Goal: Information Seeking & Learning: Compare options

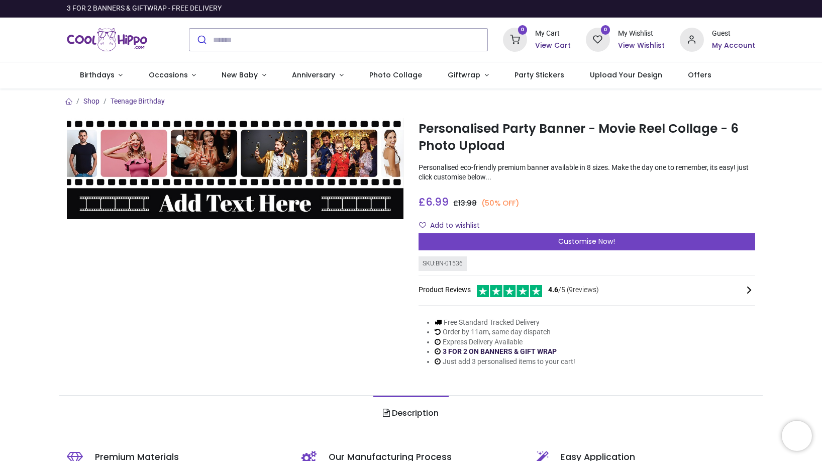
click at [454, 351] on link "3 FOR 2 ON BANNERS & GIFT WRAP" at bounding box center [500, 351] width 114 height 8
click at [187, 74] on link "Occasions" at bounding box center [172, 75] width 73 height 26
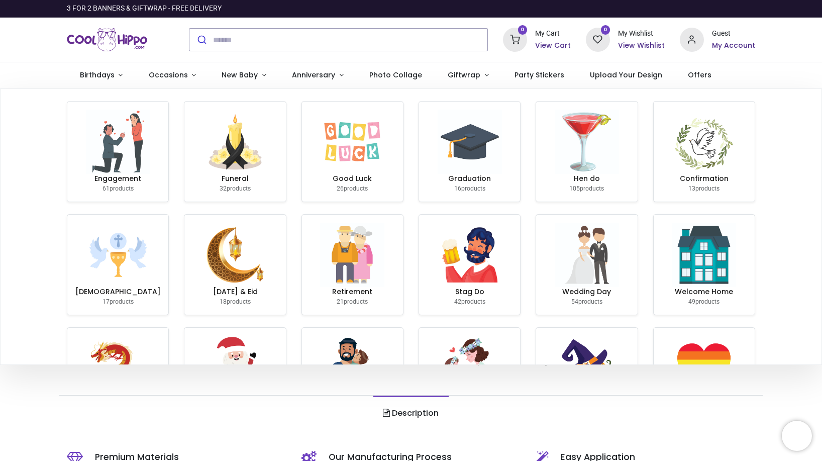
scroll to position [193, 0]
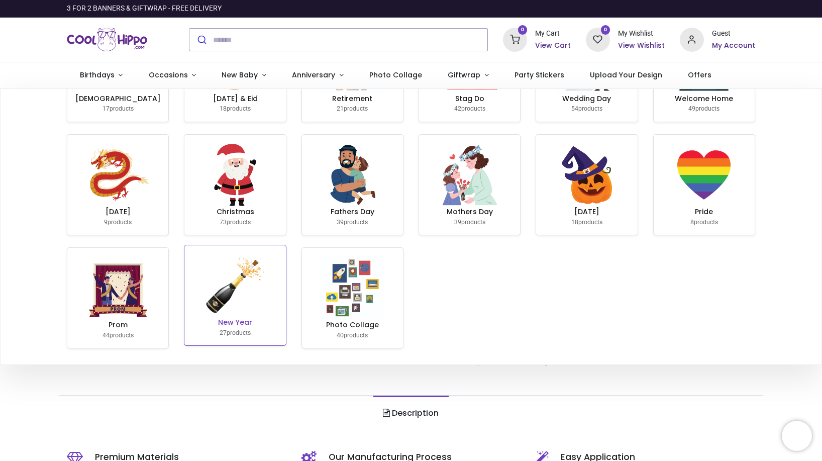
click at [235, 323] on h6 "New Year" at bounding box center [235, 323] width 93 height 10
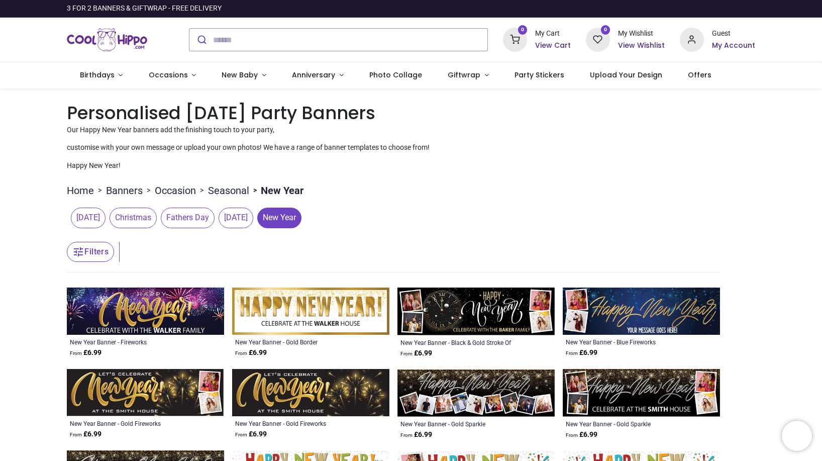
click at [157, 218] on span "Christmas" at bounding box center [133, 218] width 47 height 20
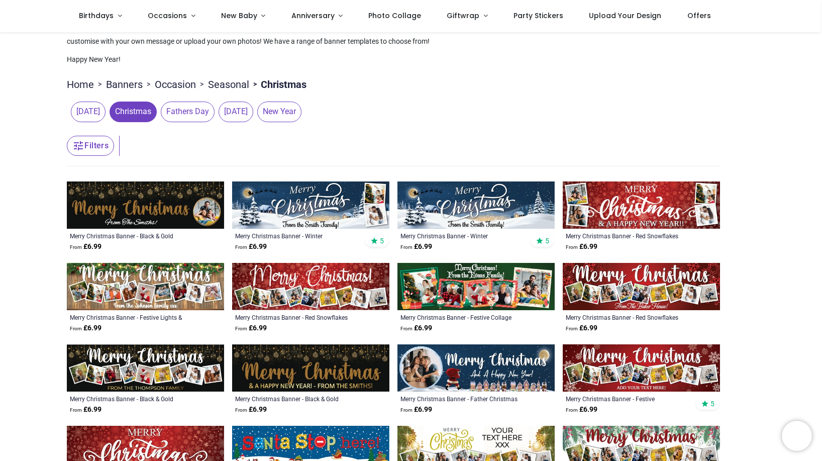
scroll to position [101, 0]
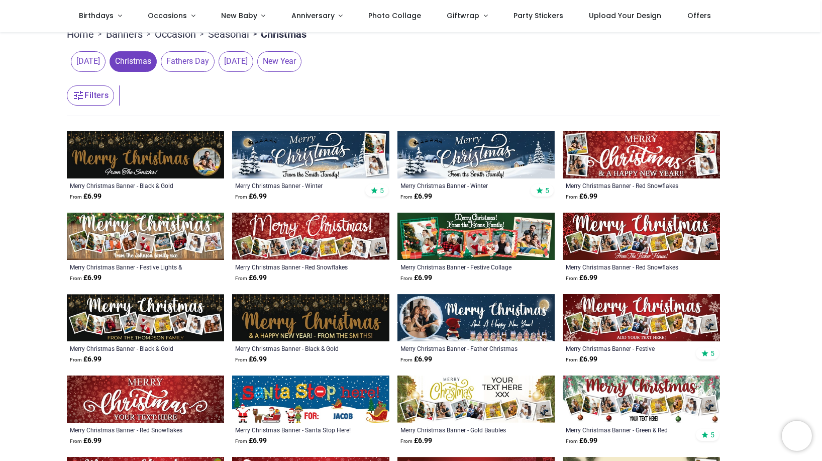
click at [474, 315] on img at bounding box center [476, 317] width 157 height 47
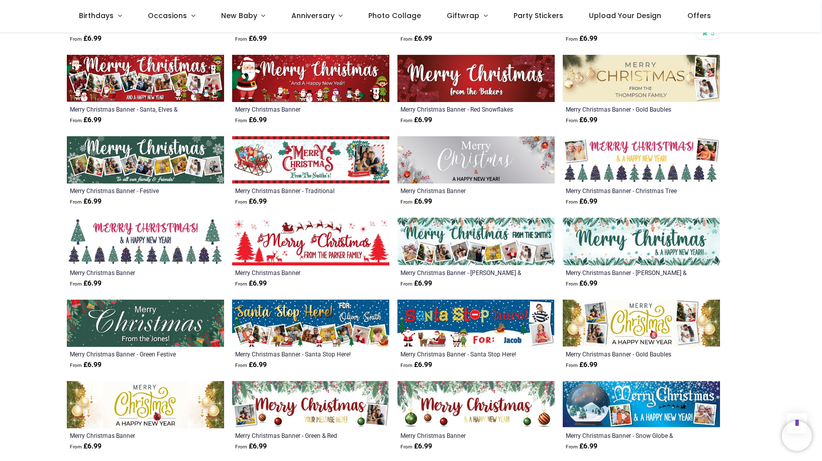
scroll to position [251, 0]
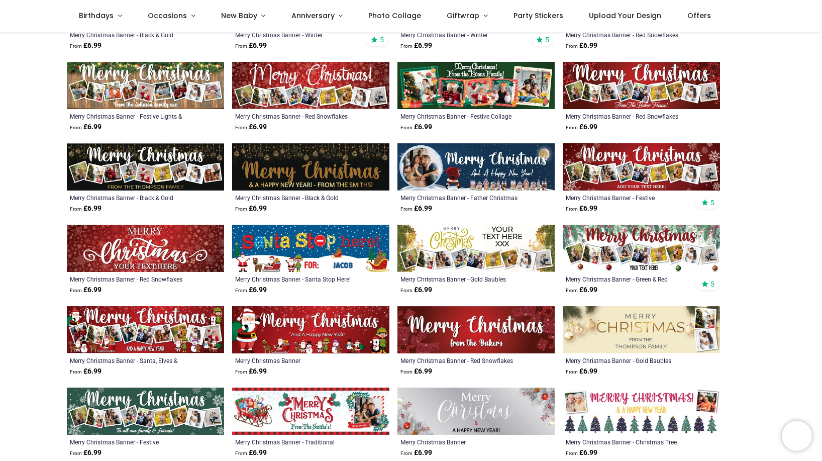
click at [486, 169] on img at bounding box center [476, 166] width 157 height 47
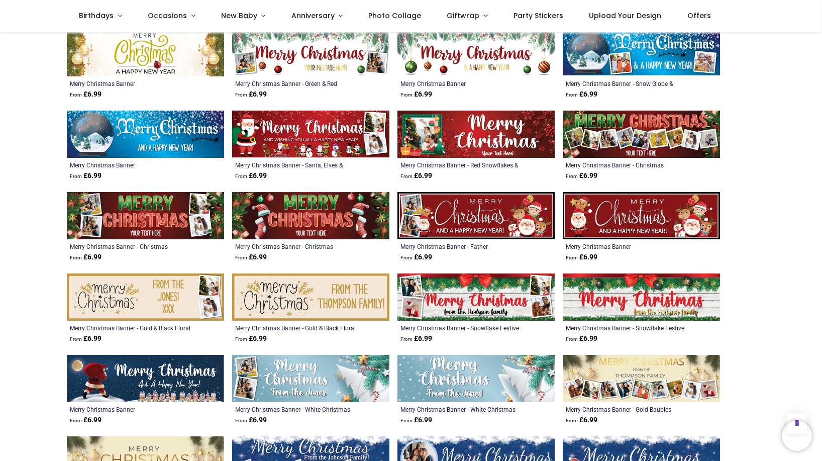
scroll to position [905, 0]
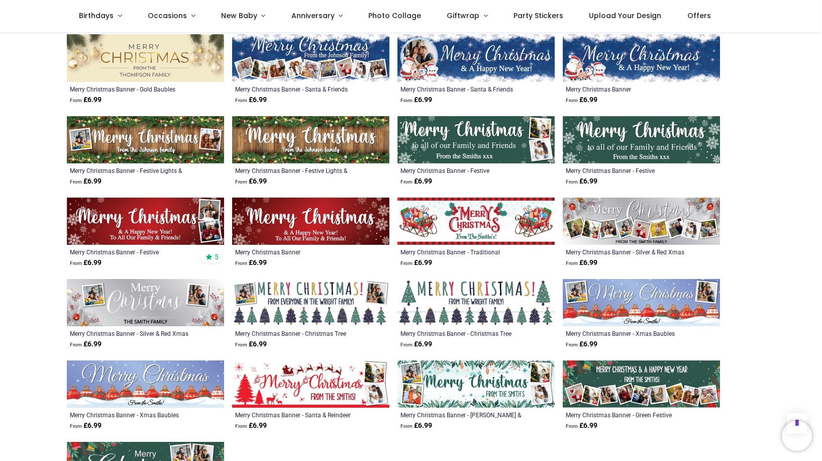
scroll to position [1156, 0]
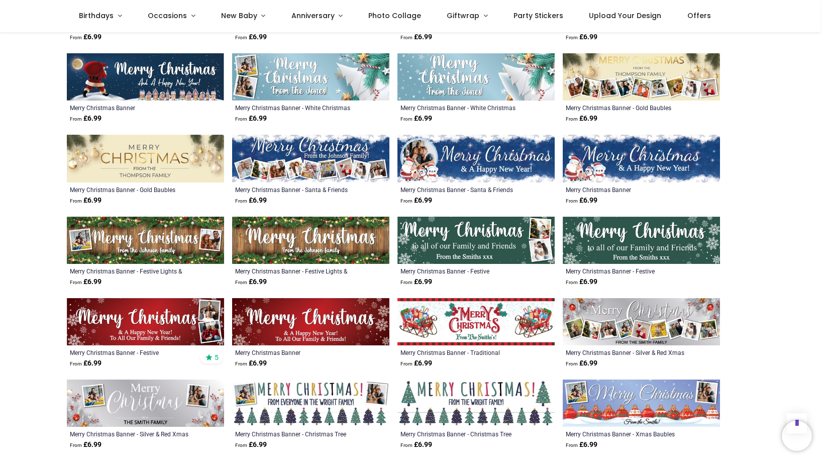
click at [158, 236] on img at bounding box center [145, 240] width 157 height 47
click at [469, 150] on img at bounding box center [476, 158] width 157 height 47
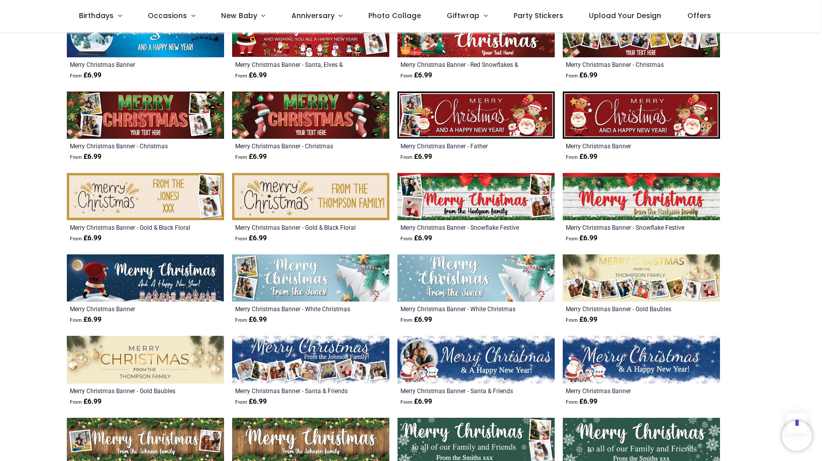
scroll to position [905, 0]
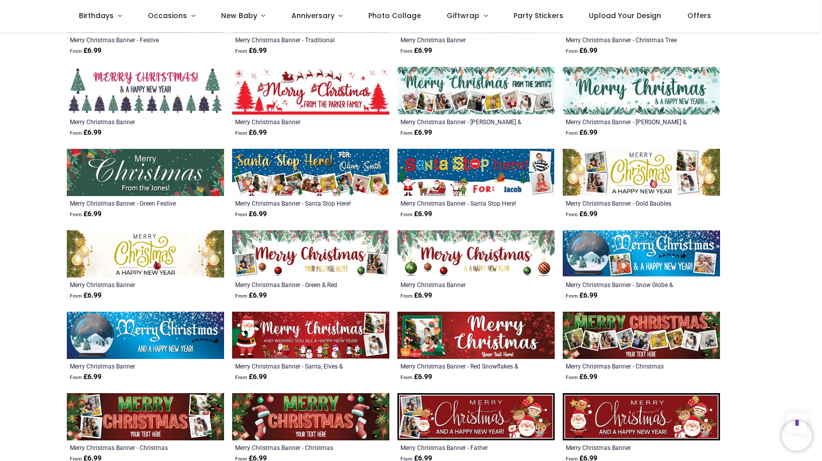
scroll to position [704, 0]
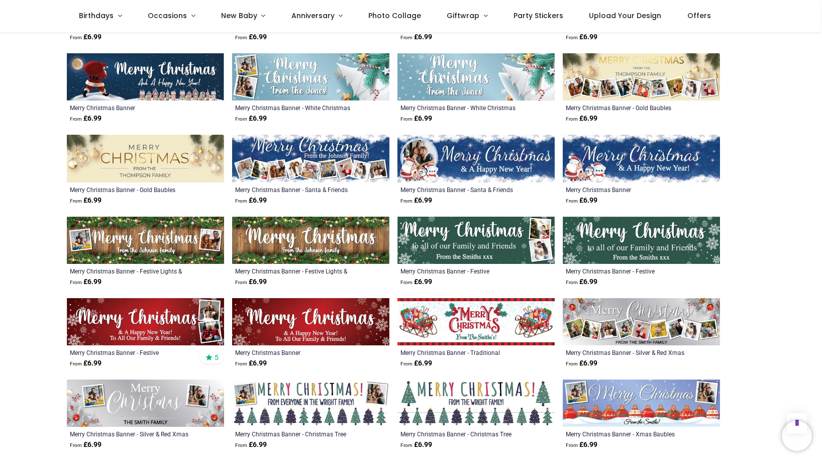
scroll to position [1207, 0]
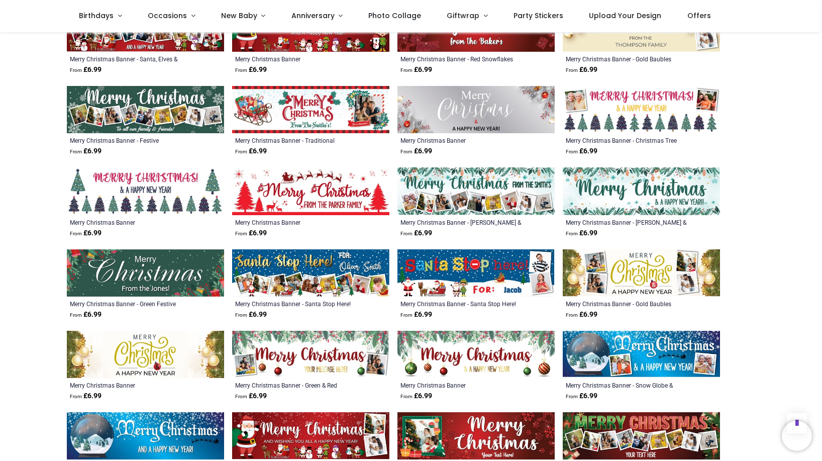
scroll to position [503, 0]
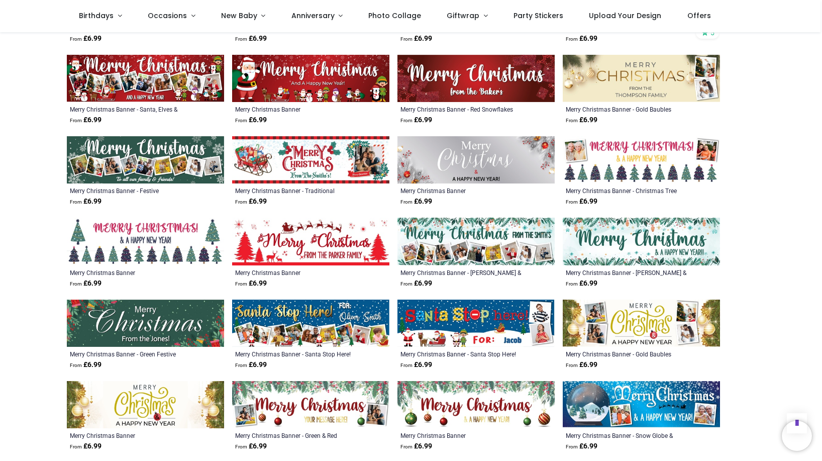
click at [473, 165] on img at bounding box center [476, 159] width 157 height 47
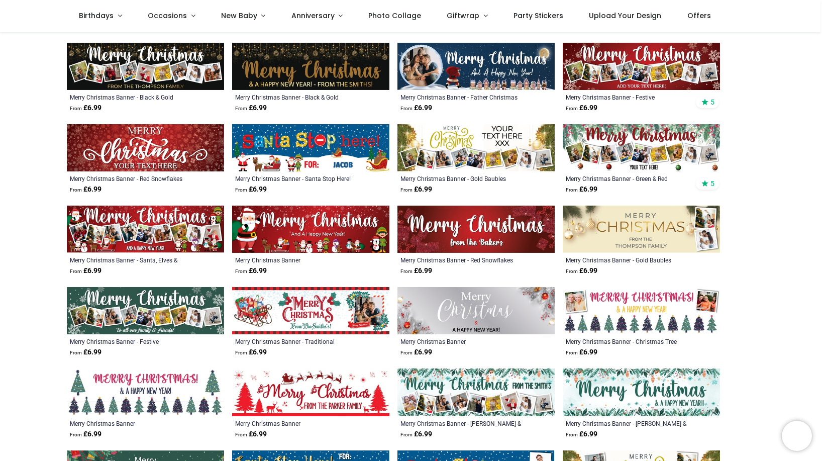
scroll to position [251, 0]
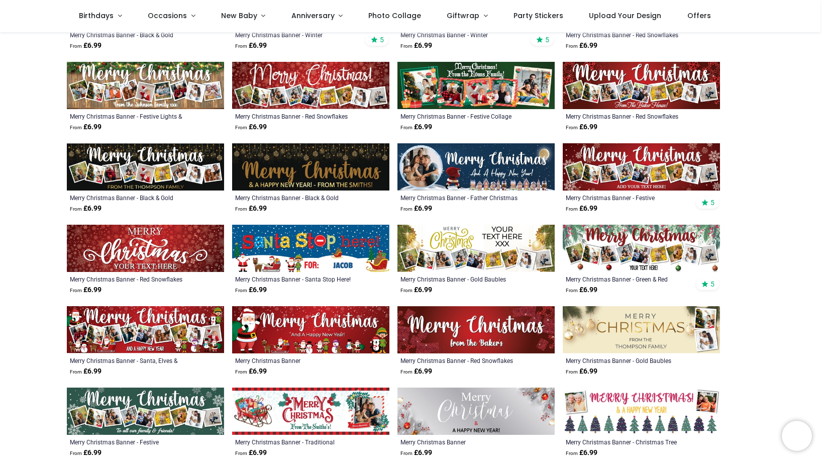
scroll to position [101, 0]
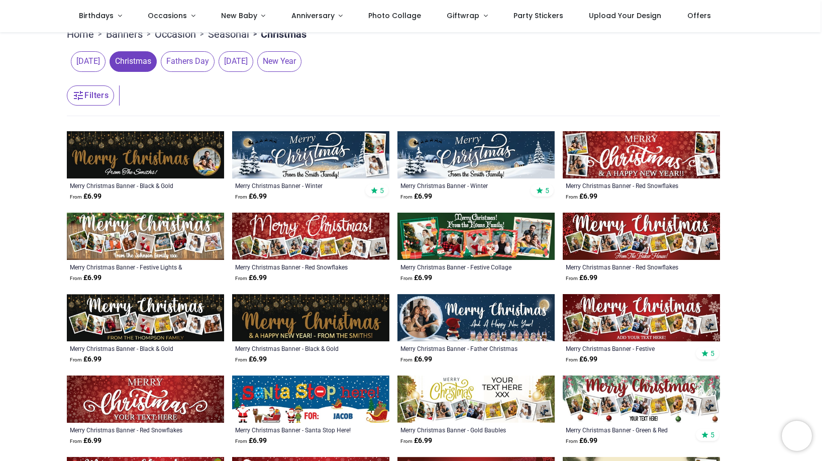
click at [262, 158] on img at bounding box center [310, 154] width 157 height 47
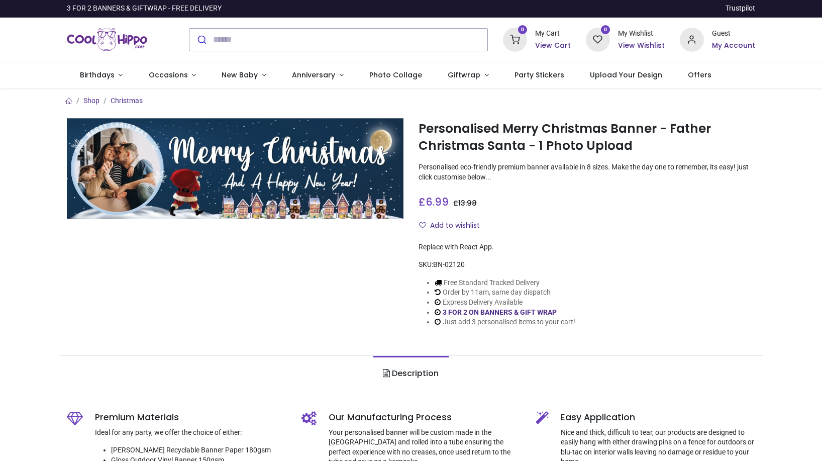
click at [284, 190] on img at bounding box center [235, 168] width 337 height 101
click at [302, 212] on img at bounding box center [235, 168] width 337 height 101
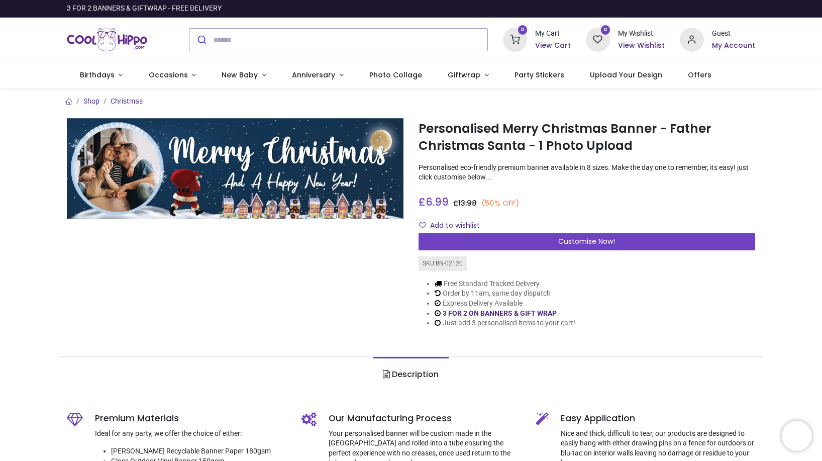
click at [303, 210] on img at bounding box center [235, 168] width 337 height 101
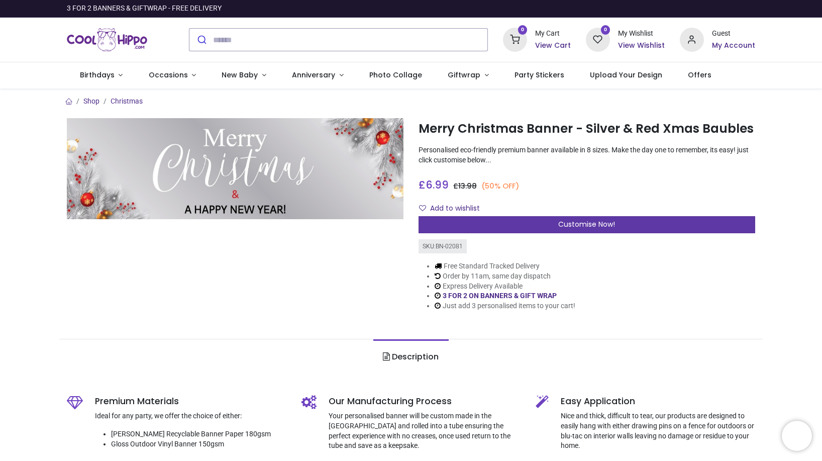
click at [562, 223] on span "Customise Now!" at bounding box center [587, 224] width 57 height 10
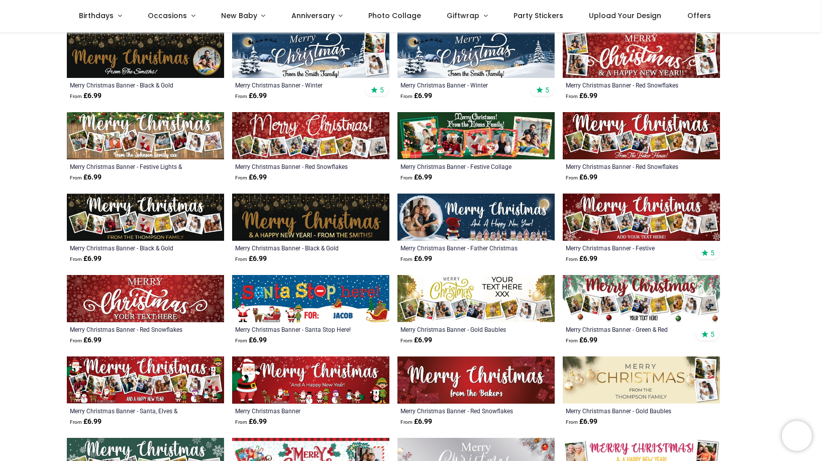
scroll to position [352, 0]
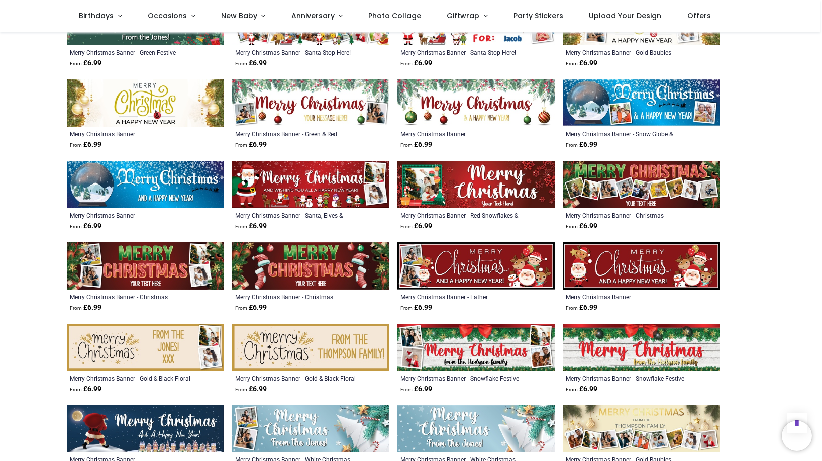
scroll to position [905, 0]
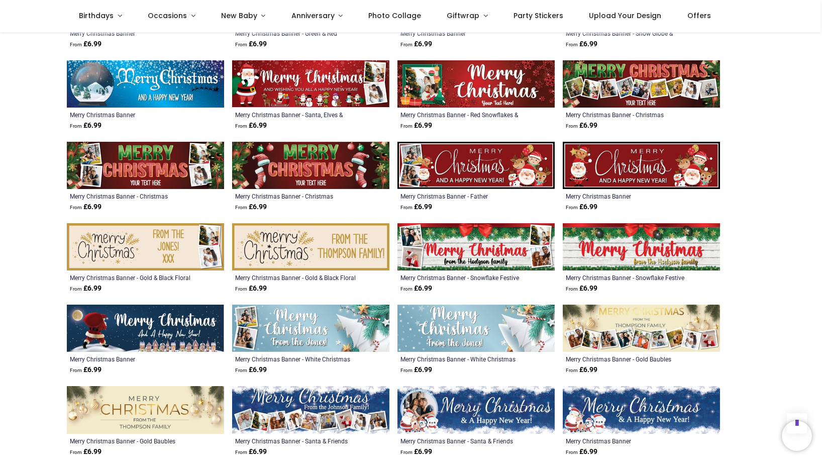
click at [431, 310] on img at bounding box center [476, 328] width 157 height 47
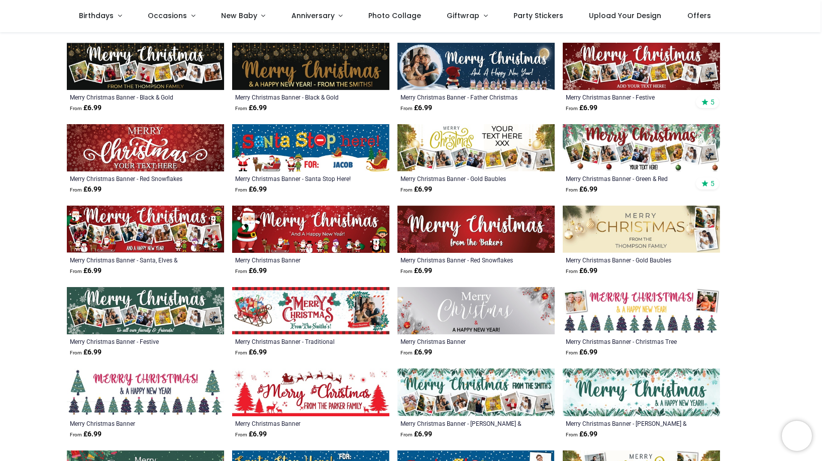
scroll to position [302, 0]
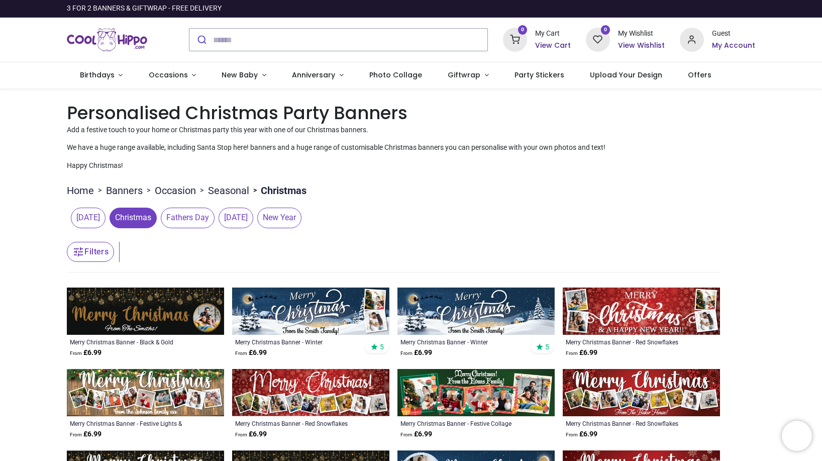
scroll to position [101, 0]
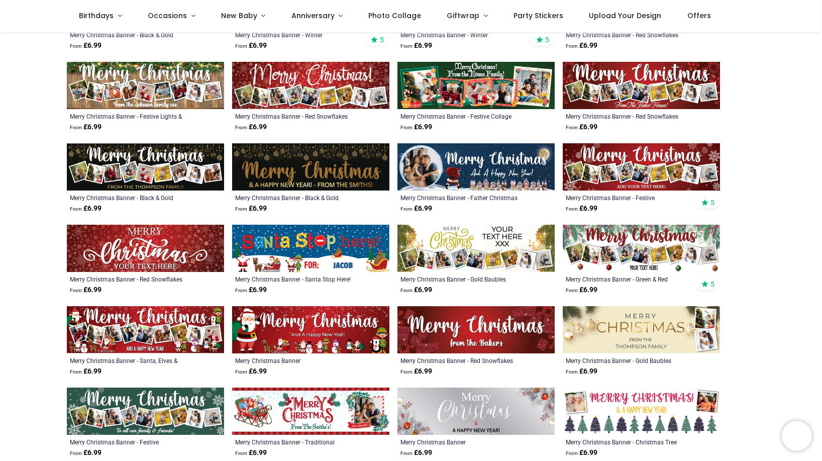
scroll to position [352, 0]
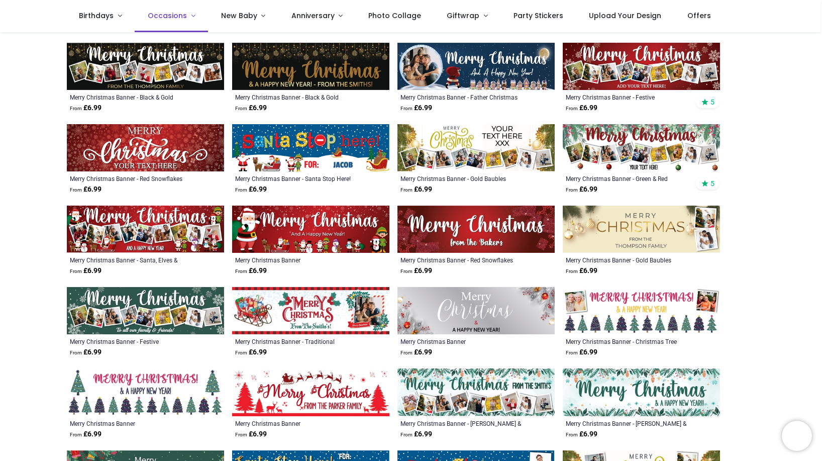
click at [187, 16] on link "Occasions" at bounding box center [171, 16] width 73 height 32
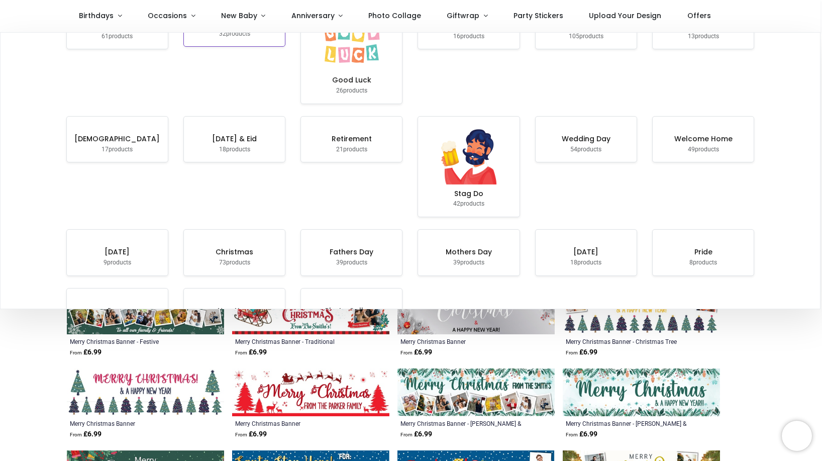
scroll to position [0, 0]
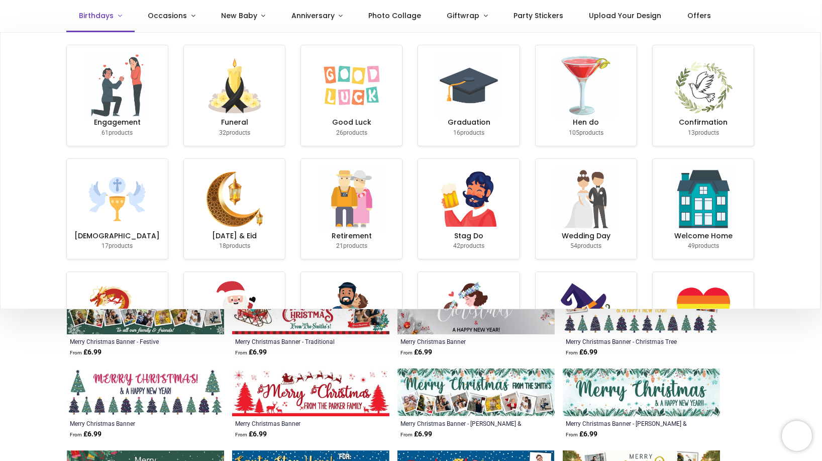
click at [121, 16] on link "Birthdays" at bounding box center [100, 16] width 69 height 32
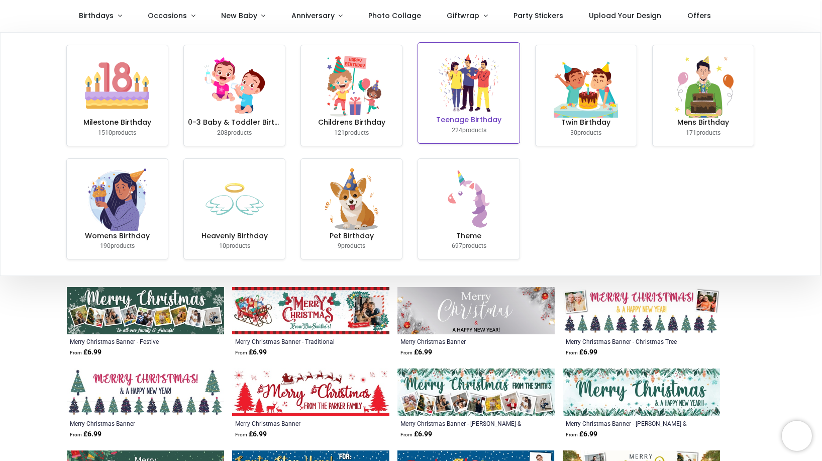
click at [439, 75] on img at bounding box center [469, 83] width 64 height 64
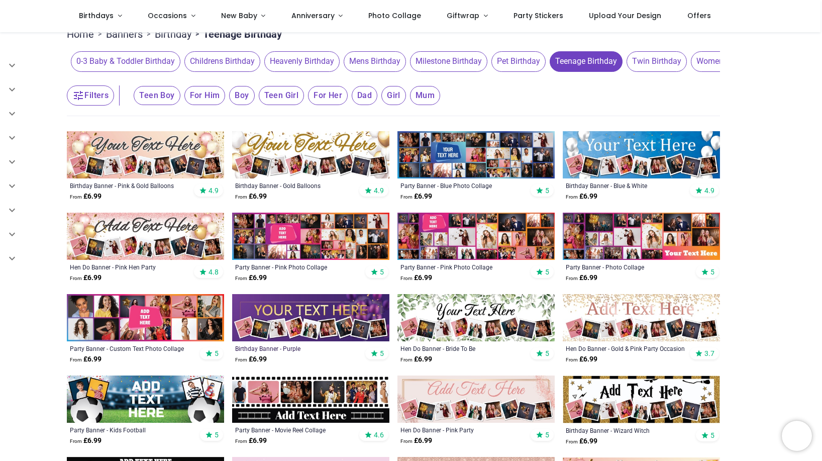
scroll to position [201, 0]
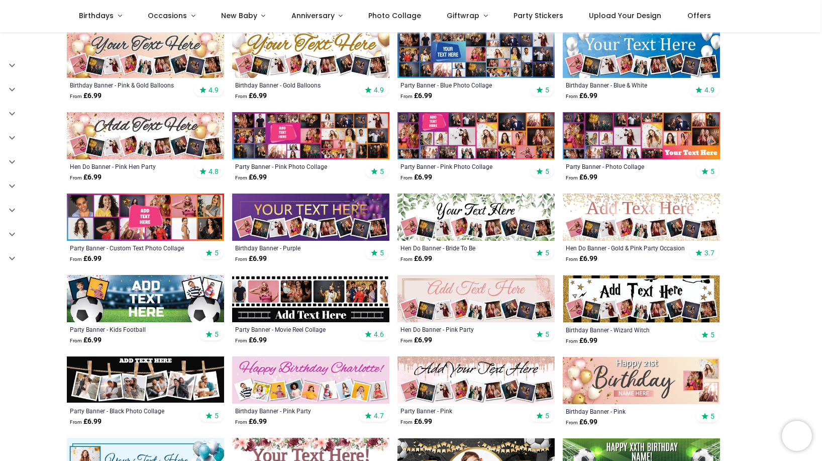
click at [307, 298] on img at bounding box center [310, 298] width 157 height 47
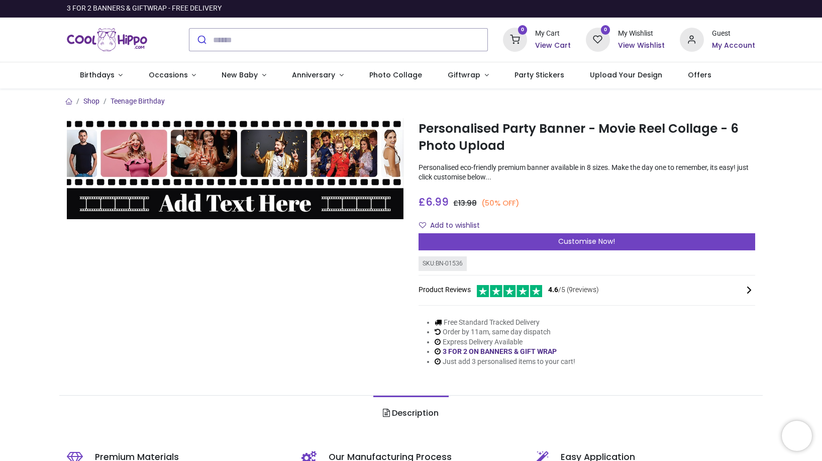
click at [749, 291] on icon at bounding box center [750, 290] width 12 height 12
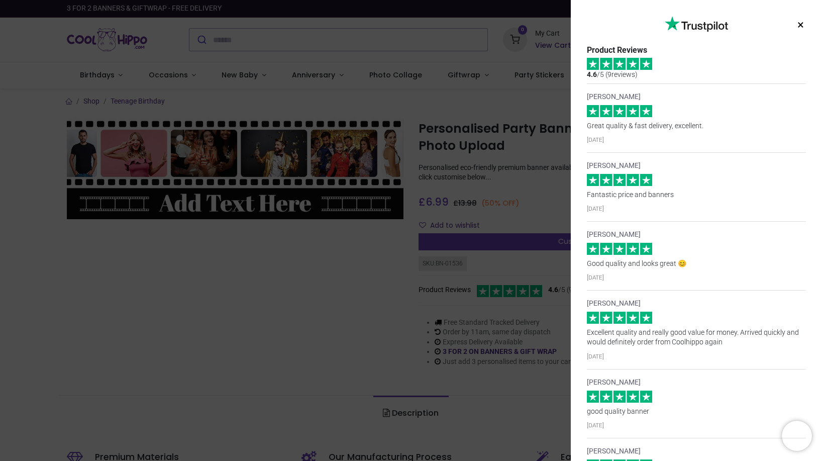
click at [470, 143] on div "× Trustpilot Product Reviews 4.6 /5 ( 9 reviews) Lisa Great quality & fast deli…" at bounding box center [411, 230] width 822 height 461
